Goal: Task Accomplishment & Management: Manage account settings

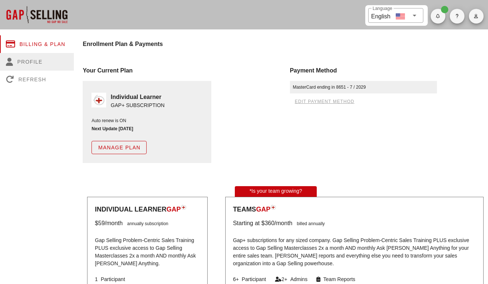
click at [28, 60] on div "Profile" at bounding box center [37, 62] width 74 height 18
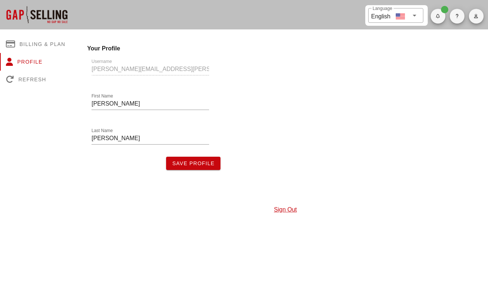
click at [144, 67] on div "Username jennifer.ortiz@fullfabric.com" at bounding box center [150, 70] width 127 height 35
click at [281, 209] on link "Sign Out" at bounding box center [285, 209] width 23 height 6
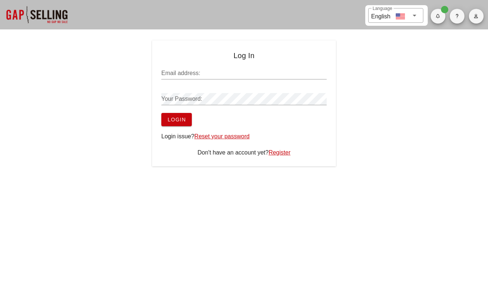
type input "[PERSON_NAME][EMAIL_ADDRESS][PERSON_NAME][DOMAIN_NAME]"
click at [220, 136] on link "Reset your password" at bounding box center [222, 136] width 55 height 6
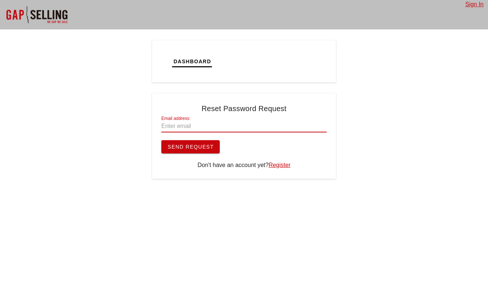
click at [214, 126] on input "Email address:" at bounding box center [243, 126] width 165 height 12
type input "[PERSON_NAME][EMAIL_ADDRESS][PERSON_NAME][DOMAIN_NAME]"
click at [188, 146] on span "Send Request" at bounding box center [190, 147] width 47 height 6
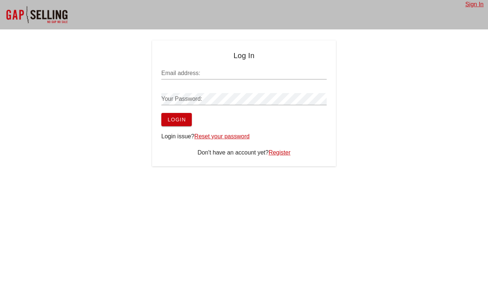
type input "[PERSON_NAME][EMAIL_ADDRESS][PERSON_NAME][DOMAIN_NAME]"
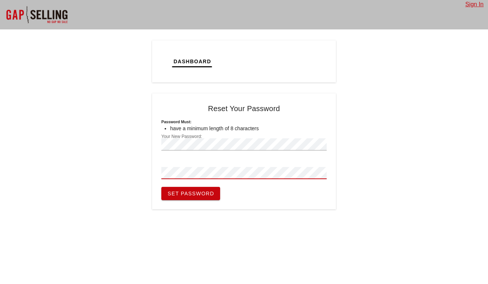
click at [190, 194] on span "Set Password" at bounding box center [190, 193] width 47 height 6
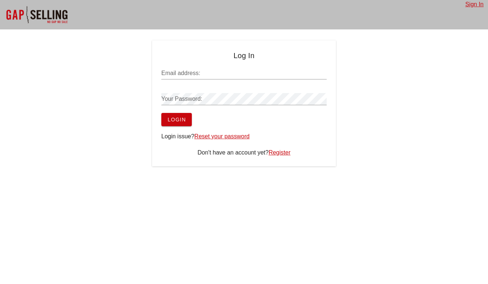
type input "[PERSON_NAME][EMAIL_ADDRESS][PERSON_NAME][DOMAIN_NAME]"
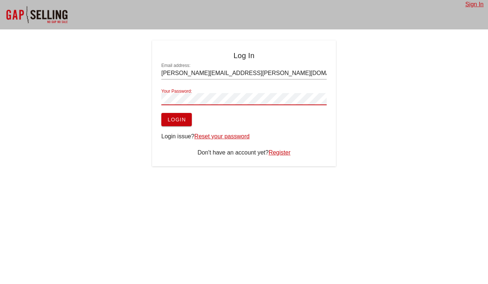
click at [176, 124] on button "Login" at bounding box center [176, 119] width 31 height 13
